Goal: Task Accomplishment & Management: Manage account settings

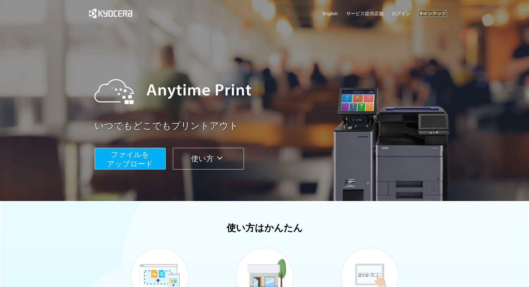
click at [428, 15] on link "サインアップ" at bounding box center [432, 13] width 28 height 6
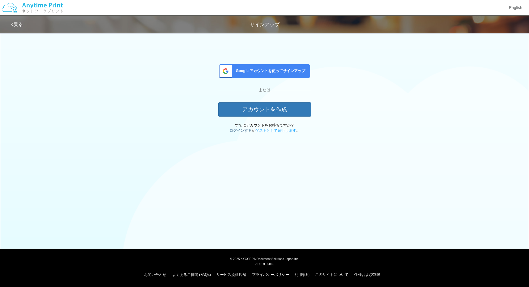
click at [242, 129] on link "ログインする" at bounding box center [240, 130] width 22 height 4
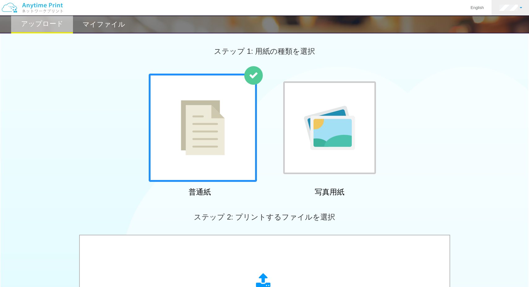
click at [510, 4] on link at bounding box center [510, 7] width 38 height 15
click at [503, 23] on link "アカウント設定" at bounding box center [500, 24] width 49 height 11
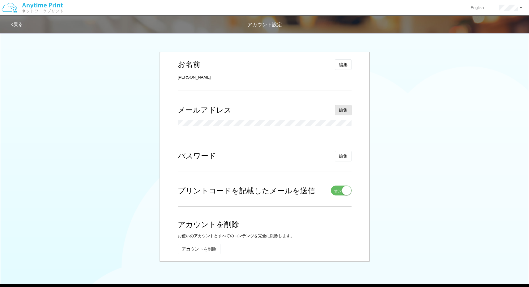
click at [340, 110] on span "編集" at bounding box center [343, 110] width 9 height 5
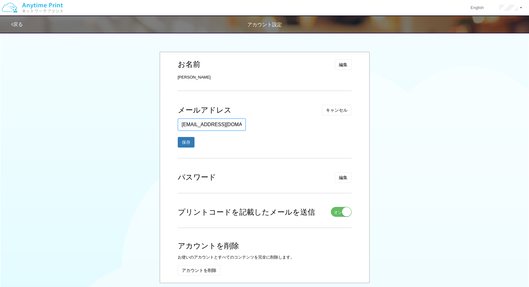
drag, startPoint x: 190, startPoint y: 125, endPoint x: 178, endPoint y: 126, distance: 12.4
click at [178, 126] on input "info@mutomasataka.com" at bounding box center [212, 124] width 68 height 12
type input "jp@mutomasataka.com"
click at [163, 121] on div "お名前 編集 キャンセル 姓 武藤 入力できるのは文字のみです。 名 正隆 入力できるのは文字のみです。 保存 武藤 正隆 メールアドレス 編集 キャンセル …" at bounding box center [264, 167] width 210 height 231
click at [185, 143] on button "保存" at bounding box center [186, 142] width 16 height 10
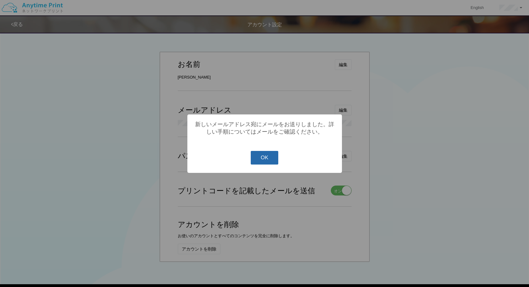
click at [266, 158] on button "OK" at bounding box center [265, 158] width 28 height 14
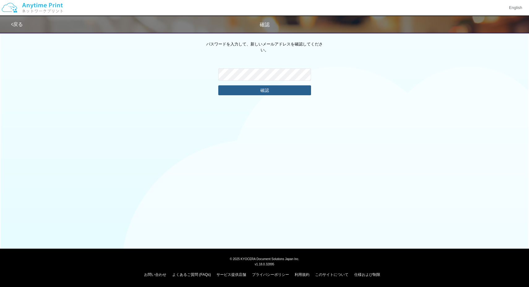
click at [265, 85] on button "確認" at bounding box center [264, 90] width 93 height 10
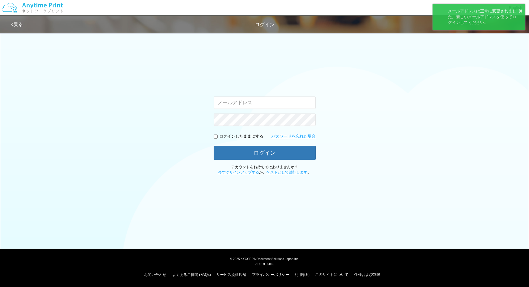
click at [242, 102] on input "email" at bounding box center [265, 102] width 102 height 12
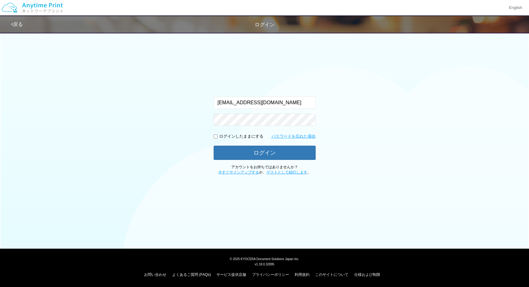
type input "jp@mutomasataka.com"
click at [200, 101] on div "入力されたメールアドレスまたはパスワードが正しくありません。 jp@mutomasataka.com ログインしたままにする パスワードを忘れた場合 ログイン…" at bounding box center [264, 102] width 371 height 146
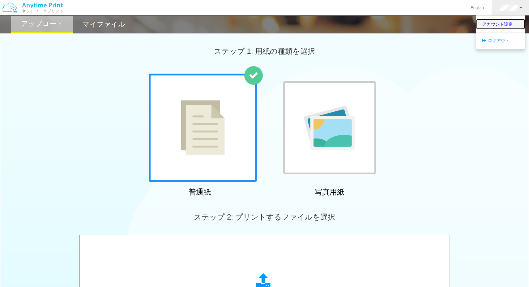
click at [499, 25] on link "アカウント設定" at bounding box center [500, 24] width 49 height 11
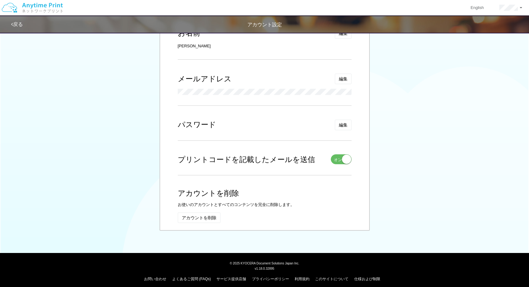
scroll to position [33, 0]
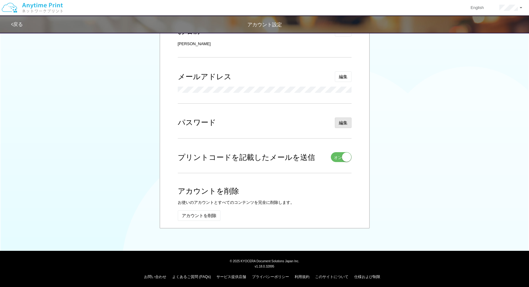
click at [344, 121] on span "編集" at bounding box center [343, 122] width 9 height 5
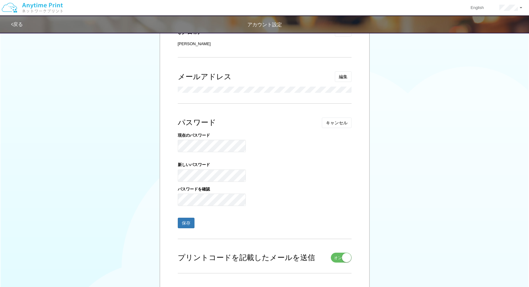
click at [231, 129] on div "パスワード 編集 キャンセル 現在のパスワード 現在のパスワードが正しくありません 新しいパスワード パスワードを確認 パスワードが一致しません。 保存" at bounding box center [265, 177] width 174 height 121
click at [282, 130] on div "パスワード 編集 キャンセル 現在のパスワード 現在のパスワードが正しくありません 新しいパスワード パスワードを確認 パスワードが一致しません。 保存" at bounding box center [265, 177] width 174 height 121
click at [172, 170] on div "お名前 編集 キャンセル 姓 武藤 入力できるのは文字のみです。 名 正隆 入力できるのは文字のみです。 保存 武藤 正隆 メールアドレス 編集 キャンセル …" at bounding box center [264, 173] width 210 height 310
click at [280, 178] on div "新しいパスワード" at bounding box center [265, 172] width 174 height 20
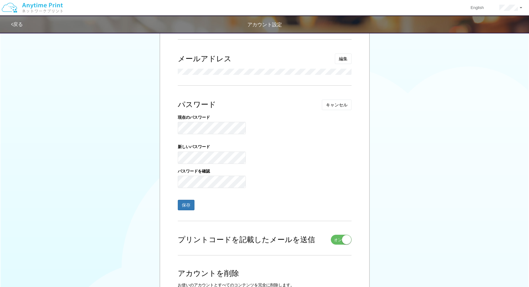
scroll to position [71, 0]
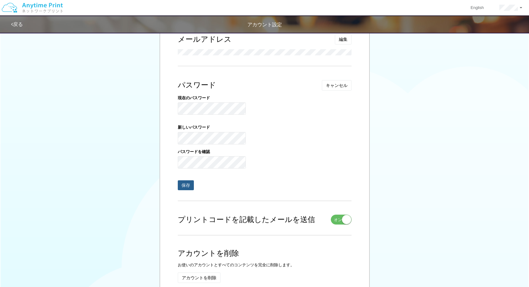
click at [185, 188] on button "保存" at bounding box center [186, 185] width 16 height 10
click at [297, 127] on div "新しいパスワード" at bounding box center [265, 135] width 174 height 20
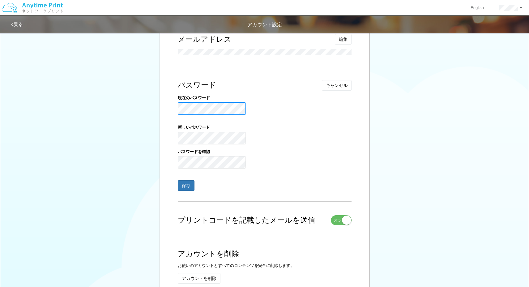
click at [153, 107] on div "お名前 編集 キャンセル 姓 武藤 入力できるのは文字のみです。 名 正隆 入力できるのは文字のみです。 保存 武藤 正隆 メールアドレス 編集 キャンセル …" at bounding box center [265, 136] width 362 height 325
click at [162, 115] on div "お名前 編集 キャンセル 姓 武藤 入力できるのは文字のみです。 名 正隆 入力できるのは文字のみです。 保存 武藤 正隆 メールアドレス 編集 キャンセル …" at bounding box center [264, 136] width 210 height 310
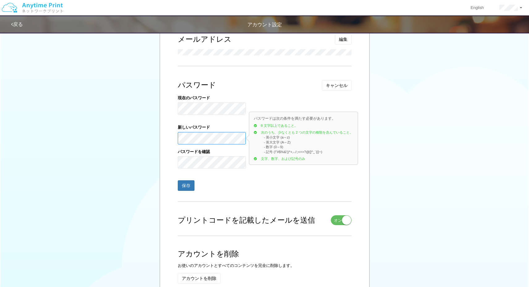
click at [155, 136] on div "お名前 編集 キャンセル 姓 武藤 入力できるのは文字のみです。 名 正隆 入力できるのは文字のみです。 保存 武藤 正隆 メールアドレス 編集 キャンセル …" at bounding box center [265, 136] width 362 height 325
click at [158, 136] on div "お名前 編集 キャンセル 姓 武藤 入力できるのは文字のみです。 名 正隆 入力できるのは文字のみです。 保存 武藤 正隆 メールアドレス 編集 キャンセル …" at bounding box center [265, 136] width 362 height 325
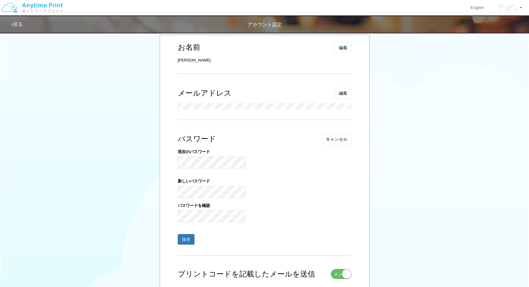
scroll to position [0, 0]
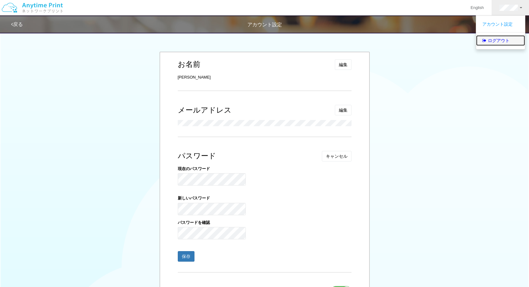
click at [499, 41] on link "ログアウト" at bounding box center [500, 40] width 49 height 11
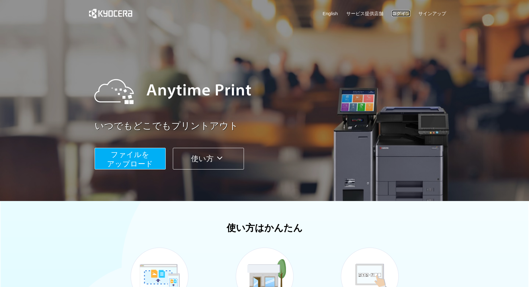
click at [402, 15] on link "ログイン" at bounding box center [401, 13] width 19 height 6
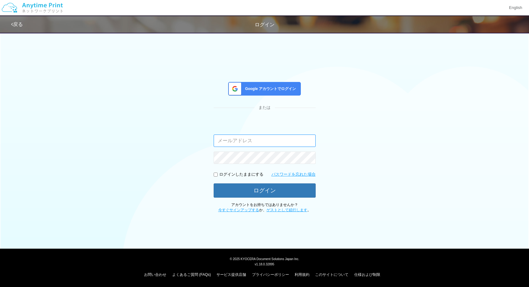
click at [233, 141] on input "email" at bounding box center [265, 140] width 102 height 12
type input "info@mutomasataka.com"
click at [226, 142] on input "info@mutomasataka.com" at bounding box center [265, 140] width 102 height 12
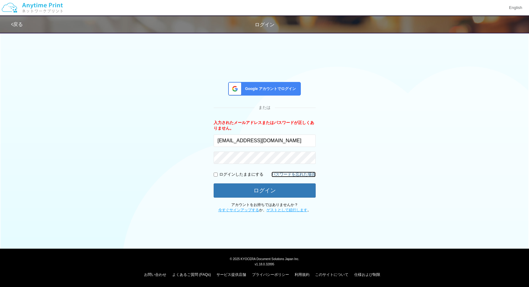
click at [307, 174] on link "パスワードを忘れた場合" at bounding box center [293, 175] width 44 height 6
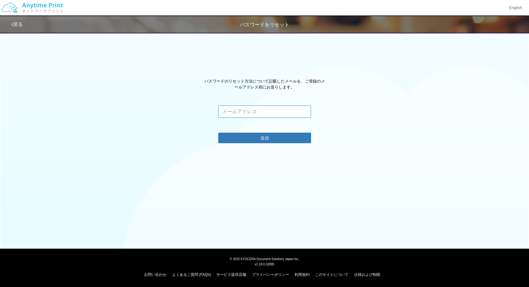
click at [237, 112] on input "email" at bounding box center [264, 111] width 93 height 12
type input "jp@mutomasataka.com"
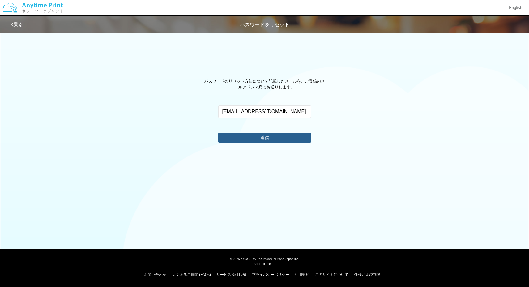
click at [264, 138] on button "送信" at bounding box center [264, 138] width 93 height 10
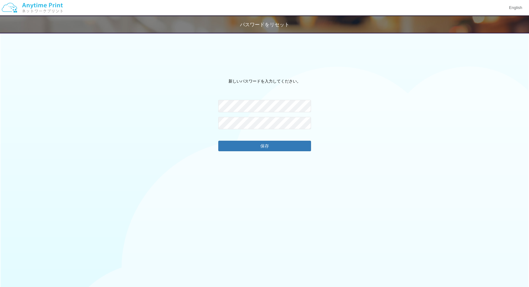
click at [196, 114] on div "新しいパスワードを入力してください。 パスワードが一致しません。 保存" at bounding box center [264, 197] width 529 height 263
click at [264, 147] on button "保存" at bounding box center [264, 146] width 93 height 10
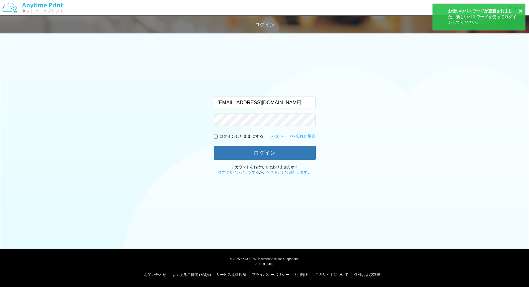
click at [198, 144] on div "入力されたメールアドレスまたはパスワードが正しくありません。 jp@mutomasataka.com ログインしたままにする パスワードを忘れた場合 ログイン…" at bounding box center [264, 102] width 371 height 146
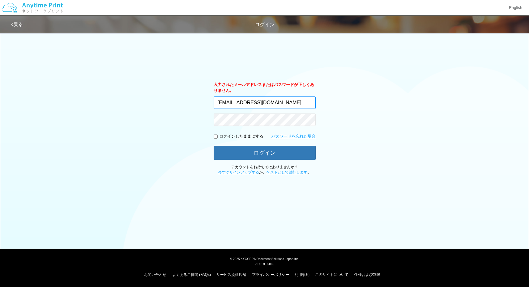
drag, startPoint x: 227, startPoint y: 104, endPoint x: 214, endPoint y: 104, distance: 13.0
click at [214, 104] on input "info@mutomasataka.com" at bounding box center [265, 102] width 102 height 12
type input "jp@mutomasataka.com"
click at [176, 106] on div "入力されたメールアドレスまたはパスワードが正しくありません。 jp@mutomasataka.com ログインしたままにする パスワードを忘れた場合 ログイン…" at bounding box center [264, 102] width 371 height 146
click at [306, 103] on body "English 戻る ログイン 入力されたメールアドレスまたはパスワードが正しくありません。 jp@mutomasataka.com" at bounding box center [264, 143] width 529 height 287
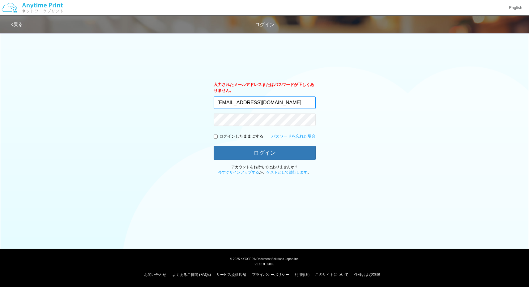
click at [0, 200] on com-1password-button at bounding box center [0, 200] width 0 height 0
click at [347, 107] on div "入力されたメールアドレスまたはパスワードが正しくありません。 jp@mutomasataka.com ログインしたままにする パスワードを忘れた場合 ログイン…" at bounding box center [264, 102] width 371 height 146
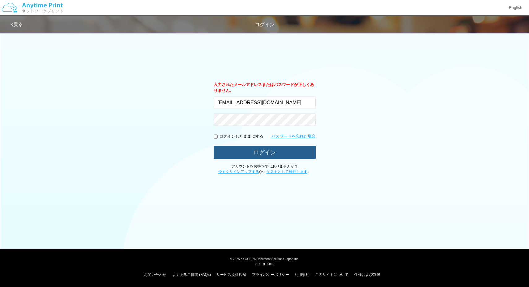
click at [270, 151] on button "ログイン" at bounding box center [265, 153] width 102 height 14
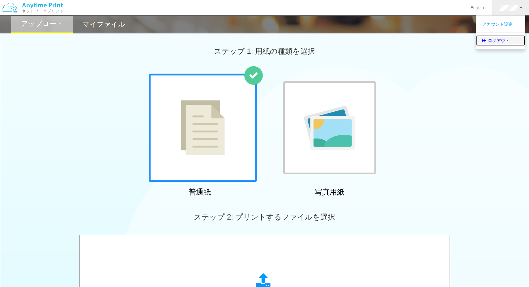
click at [501, 38] on link "ログアウト" at bounding box center [500, 40] width 49 height 11
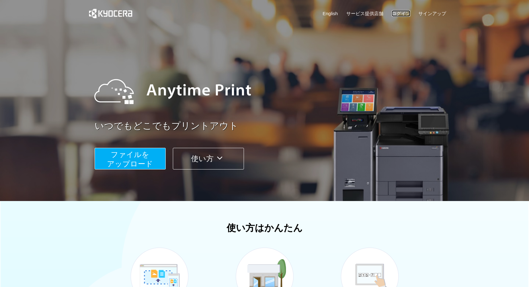
click at [404, 14] on link "ログイン" at bounding box center [401, 13] width 19 height 6
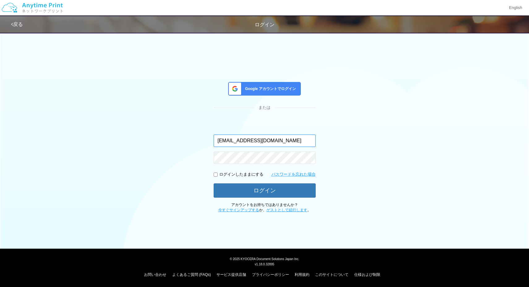
click at [297, 139] on input "jp@mutomasataka.com" at bounding box center [265, 140] width 102 height 12
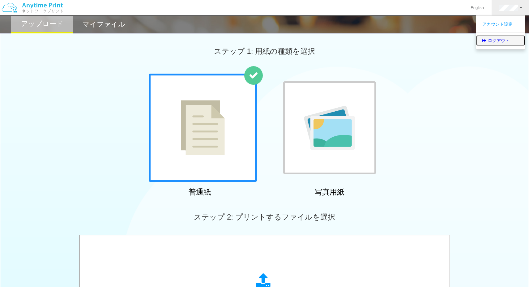
click at [500, 40] on link "ログアウト" at bounding box center [500, 40] width 49 height 11
